Goal: Task Accomplishment & Management: Use online tool/utility

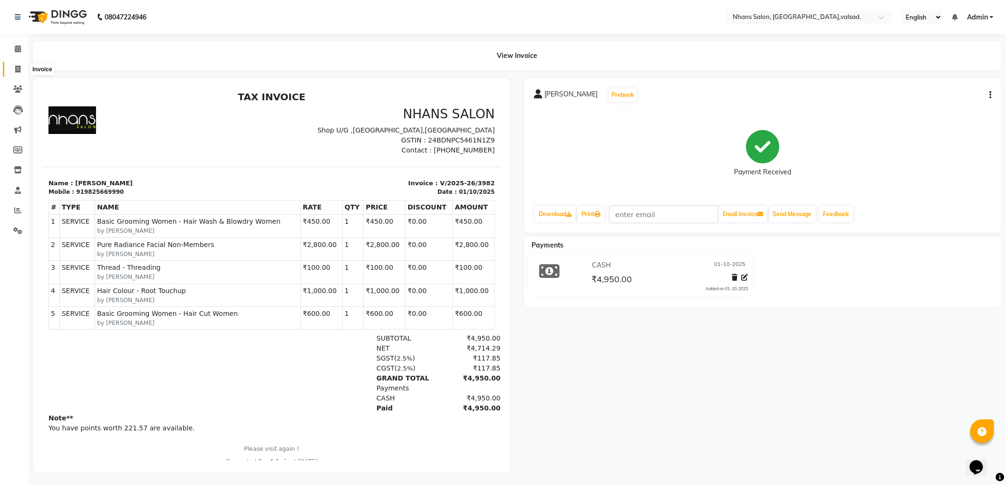
click at [20, 69] on span at bounding box center [18, 69] width 17 height 11
select select "service"
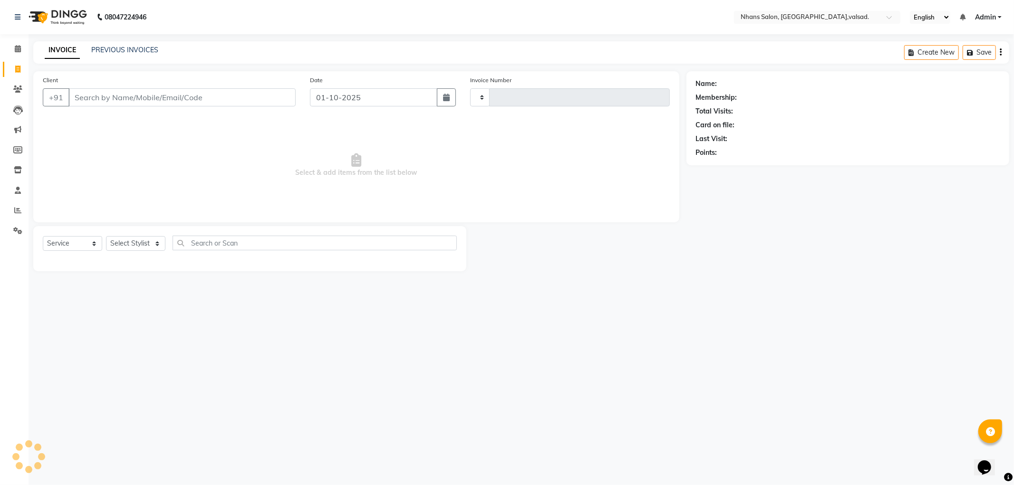
type input "3983"
select select "3706"
click at [156, 86] on div "Client +91" at bounding box center [169, 94] width 267 height 39
click at [150, 103] on input "Client" at bounding box center [181, 97] width 227 height 18
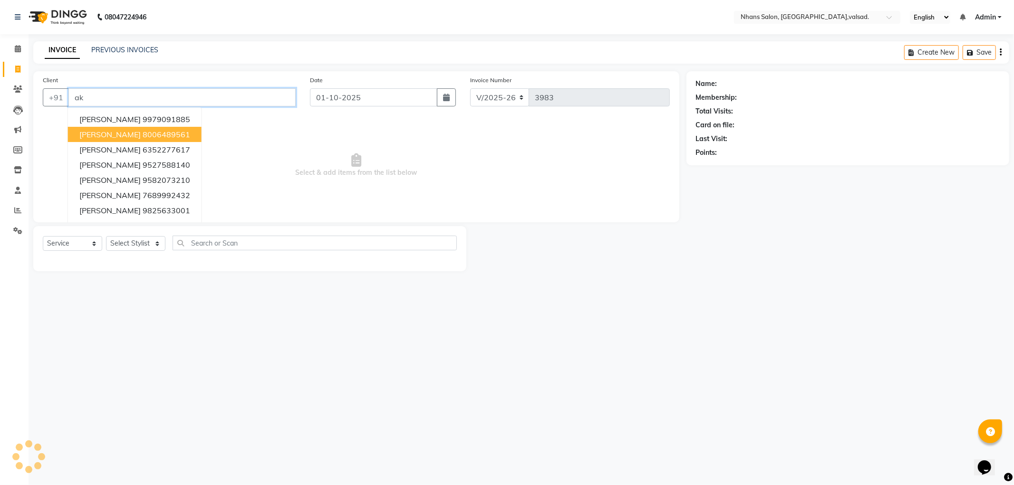
type input "a"
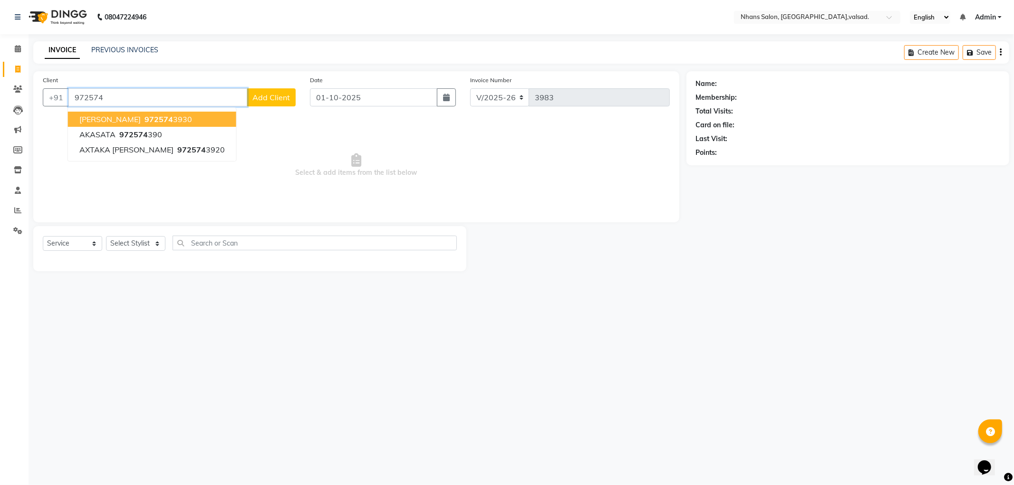
click at [144, 116] on span "972574" at bounding box center [158, 120] width 29 height 10
type input "9725743930"
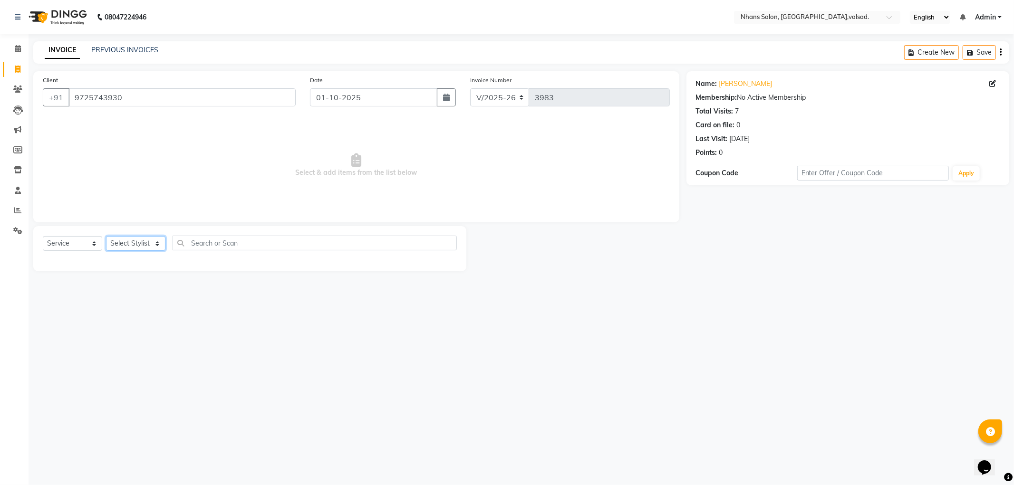
click at [120, 248] on select "Select Stylist [PERSON_NAME] DIVYA [PERSON_NAME] [PERSON_NAME] MEET OWAIS PALAK…" at bounding box center [135, 243] width 59 height 15
select select "36469"
click at [106, 236] on select "Select Stylist [PERSON_NAME] DIVYA [PERSON_NAME] [PERSON_NAME] MEET OWAIS PALAK…" at bounding box center [135, 243] width 59 height 15
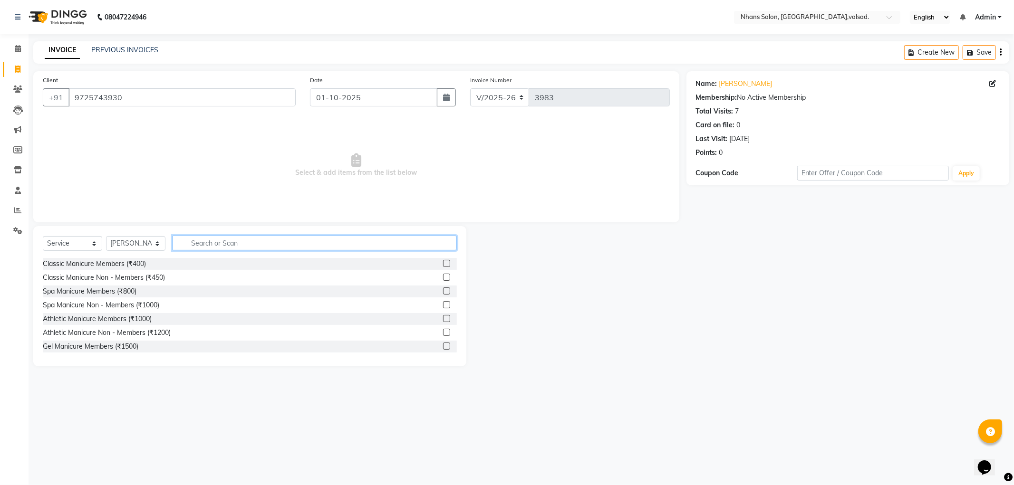
click at [205, 245] on input "text" at bounding box center [314, 243] width 284 height 15
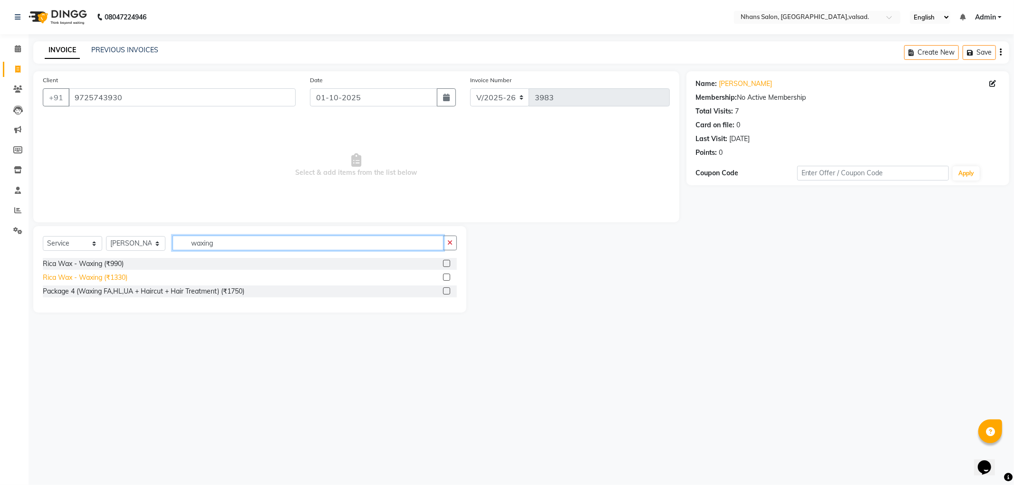
type input "waxing"
click at [117, 279] on div "Rica Wax - Waxing (₹1330)" at bounding box center [85, 278] width 85 height 10
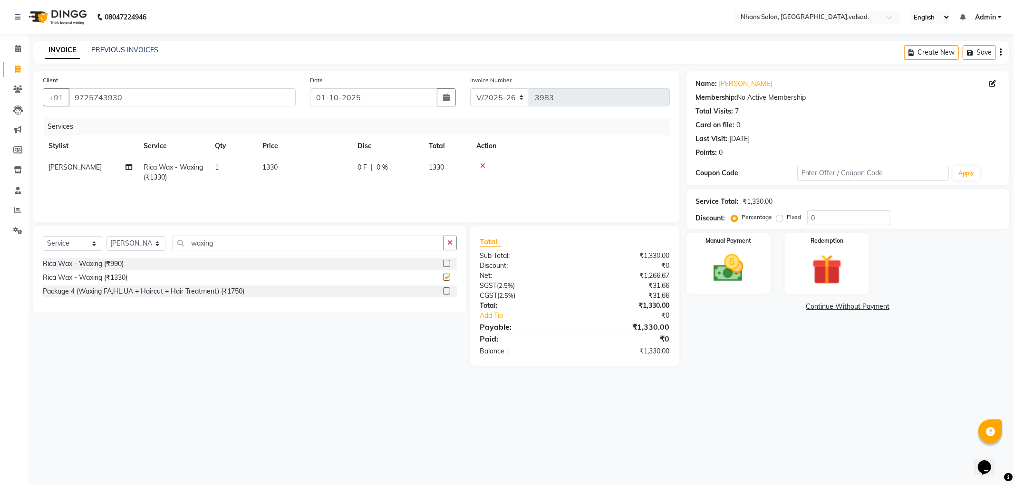
checkbox input "false"
click at [249, 173] on td "1" at bounding box center [233, 172] width 48 height 31
drag, startPoint x: 324, startPoint y: 163, endPoint x: 292, endPoint y: 164, distance: 32.3
click at [292, 164] on tr "[PERSON_NAME] DIVYA [PERSON_NAME] [PERSON_NAME] MEET OWAIS PALAK SHABANA SOMKIT…" at bounding box center [356, 177] width 627 height 40
type input "2880"
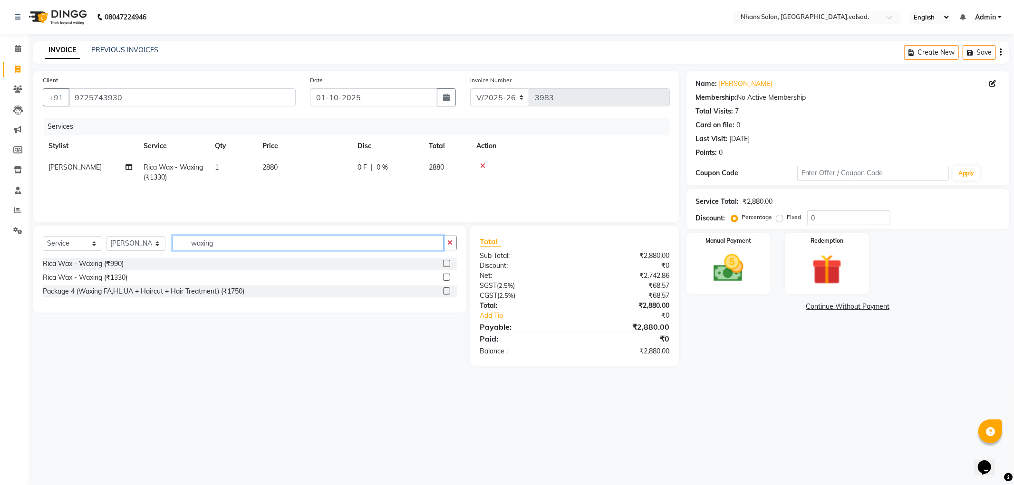
drag, startPoint x: 226, startPoint y: 239, endPoint x: 115, endPoint y: 240, distance: 111.7
click at [115, 240] on div "Select Service Product Membership Package Voucher Prepaid Gift Card Select Styl…" at bounding box center [250, 247] width 414 height 22
type input "threading"
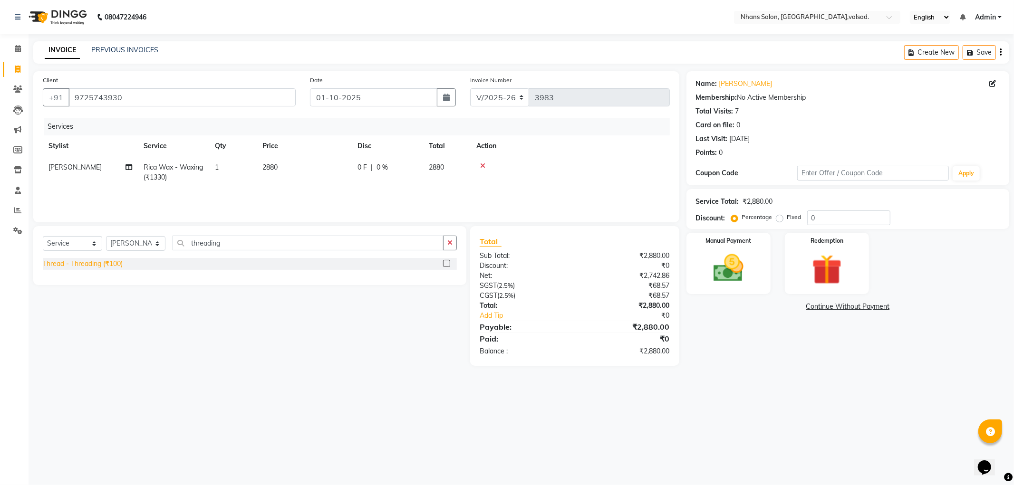
click at [123, 265] on div "Thread - Threading (₹100)" at bounding box center [83, 264] width 80 height 10
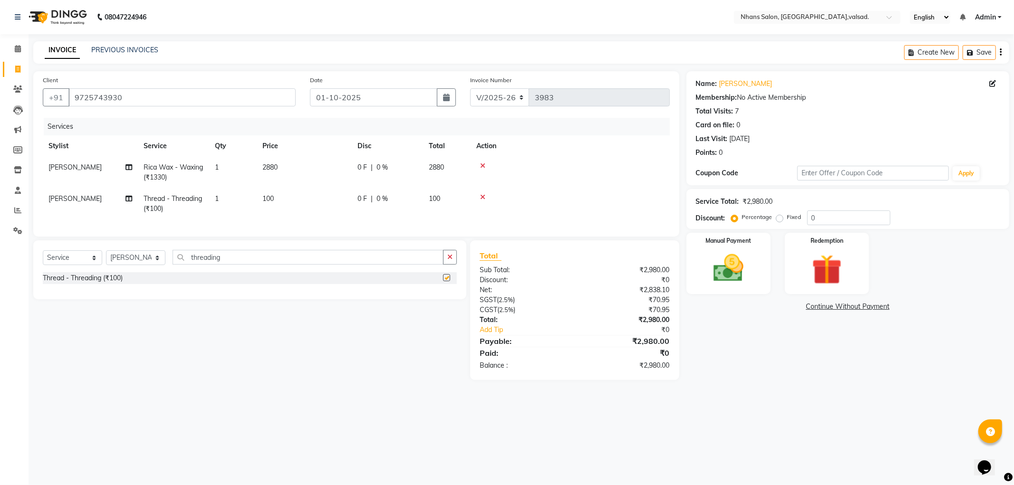
checkbox input "false"
click at [713, 277] on img at bounding box center [728, 268] width 51 height 36
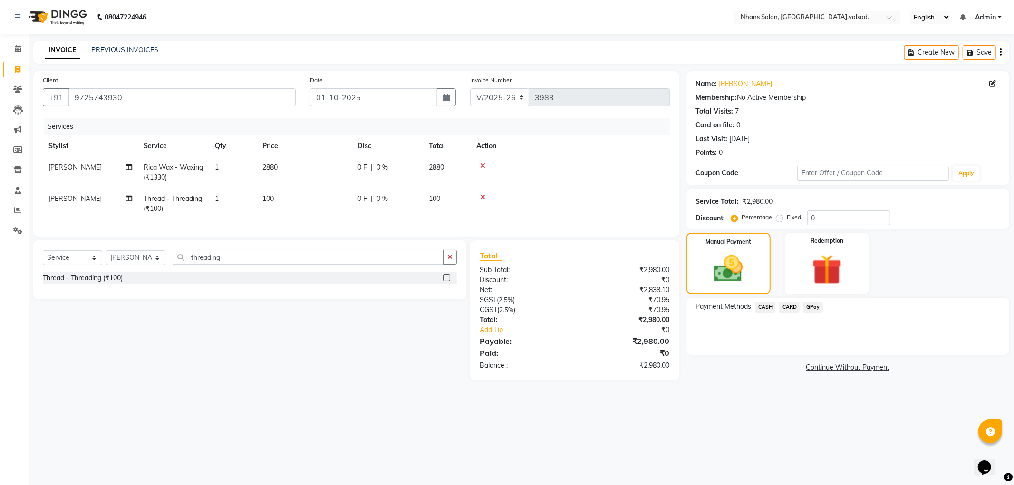
click at [814, 308] on span "GPay" at bounding box center [812, 307] width 19 height 11
click at [822, 356] on button "Add Payment" at bounding box center [901, 357] width 198 height 15
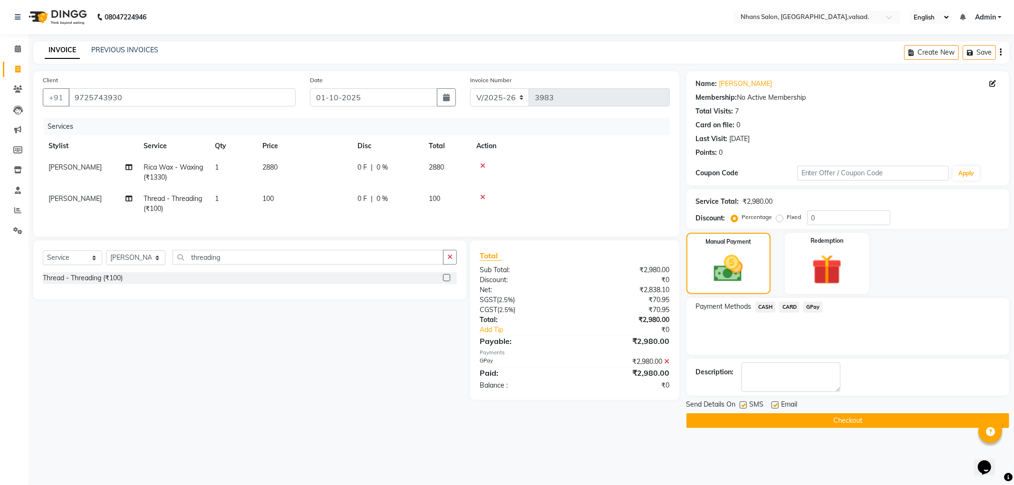
click at [740, 423] on button "Checkout" at bounding box center [847, 420] width 323 height 15
